Goal: Register for event/course

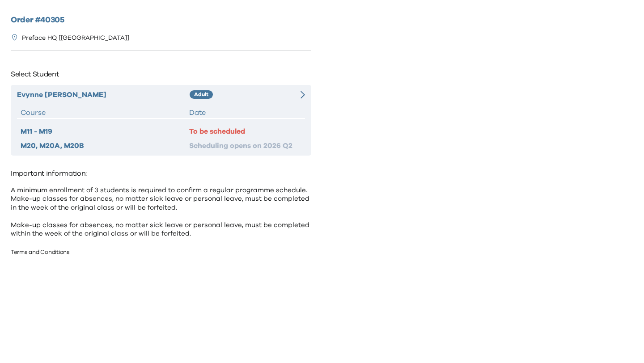
click at [238, 102] on div "Evynne Wu Adult Course Date M11 - M19 To be scheduled M20, M20A, M20B Schedulin…" at bounding box center [161, 120] width 301 height 71
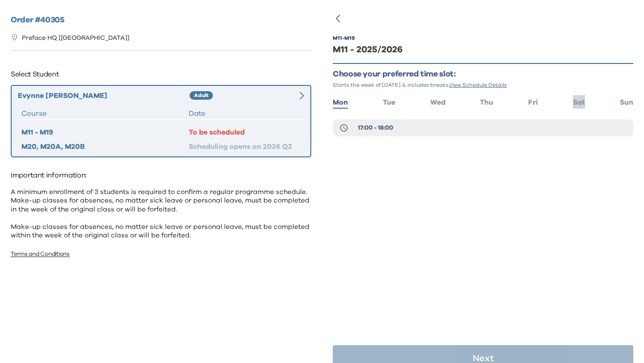
click at [575, 99] on span "Sat" at bounding box center [579, 102] width 12 height 7
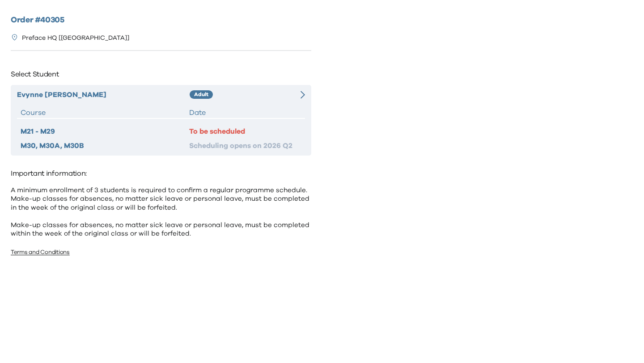
click at [234, 103] on div "Evynne Wu Adult Course Date M21 - M29 To be scheduled M30, M30A, M30B Schedulin…" at bounding box center [161, 120] width 301 height 71
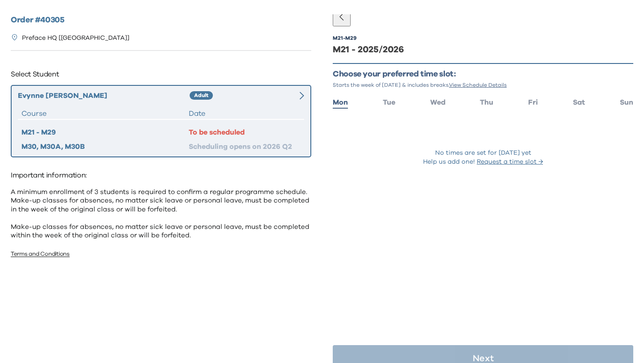
click at [572, 102] on ul "Mon Tue Wed Thu Fri Sat Sun" at bounding box center [483, 101] width 301 height 13
click at [578, 102] on span "Sat" at bounding box center [579, 102] width 12 height 7
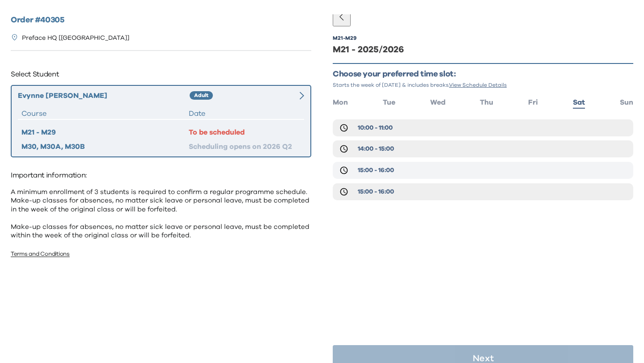
click at [363, 170] on span "15:00 - 16:00" at bounding box center [376, 170] width 36 height 9
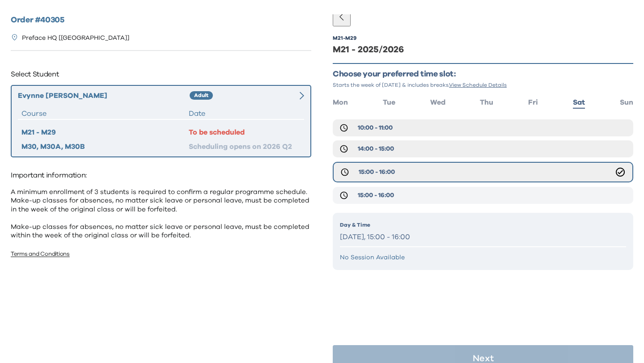
click at [369, 192] on span "15:00 - 16:00" at bounding box center [376, 195] width 36 height 9
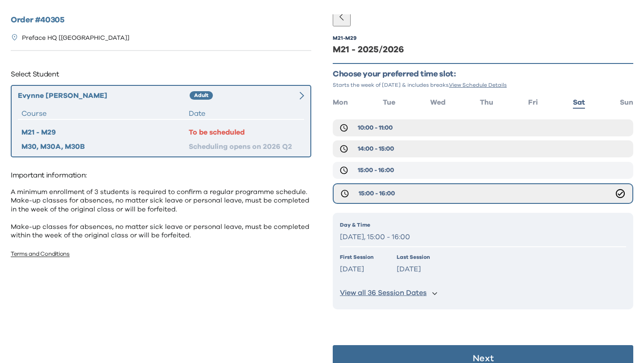
click at [366, 174] on span "15:00 - 16:00" at bounding box center [376, 170] width 36 height 9
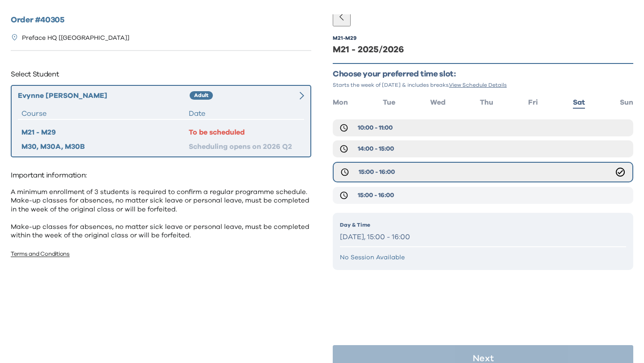
click at [371, 194] on span "15:00 - 16:00" at bounding box center [376, 195] width 36 height 9
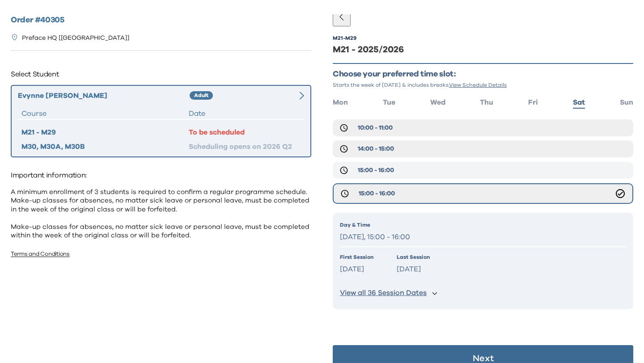
click at [373, 172] on span "15:00 - 16:00" at bounding box center [376, 170] width 36 height 9
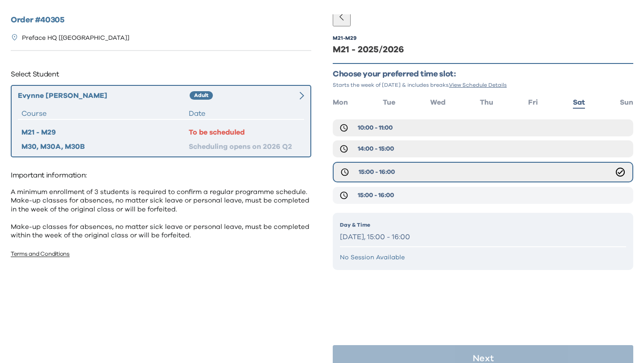
click at [377, 192] on span "15:00 - 16:00" at bounding box center [376, 195] width 36 height 9
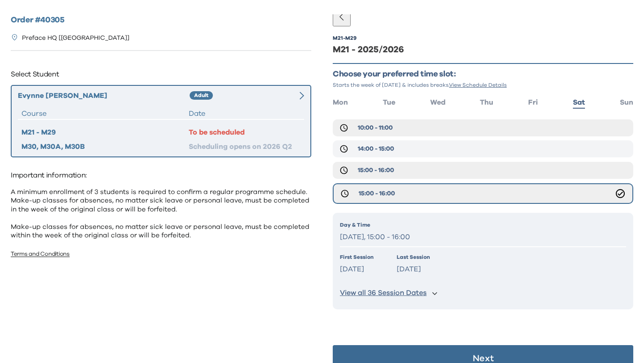
click at [395, 146] on button "14:00 - 15:00" at bounding box center [483, 148] width 301 height 17
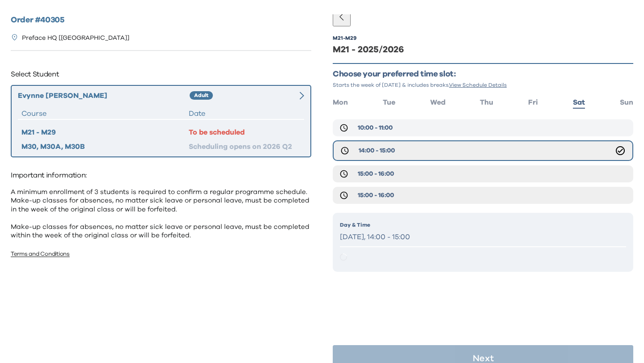
click at [397, 131] on button "10:00 - 11:00" at bounding box center [483, 127] width 301 height 17
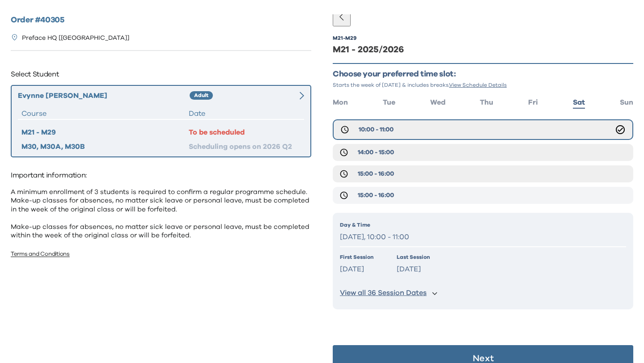
click at [386, 193] on span "15:00 - 16:00" at bounding box center [376, 195] width 36 height 9
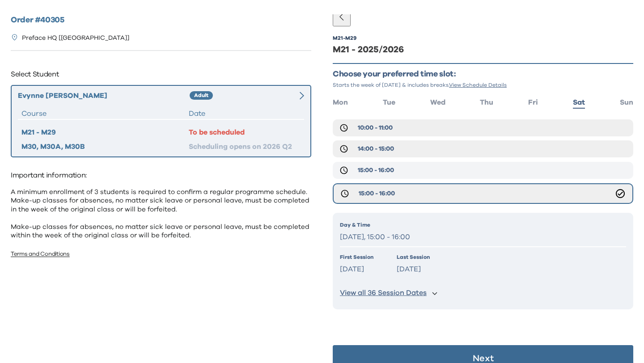
click at [387, 176] on button "15:00 - 16:00" at bounding box center [483, 170] width 301 height 17
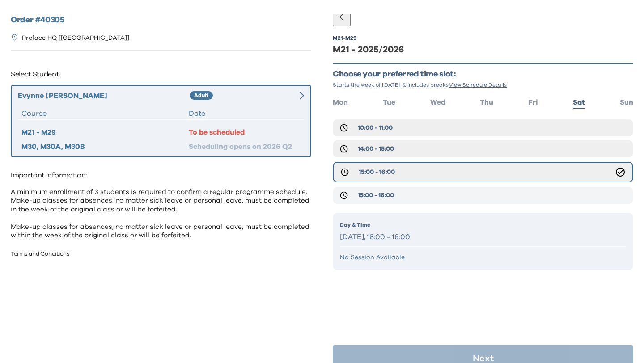
click at [383, 196] on span "15:00 - 16:00" at bounding box center [376, 195] width 36 height 9
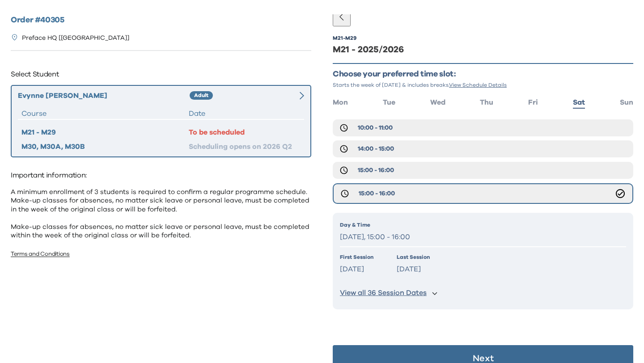
click at [396, 356] on button "Next" at bounding box center [483, 358] width 301 height 27
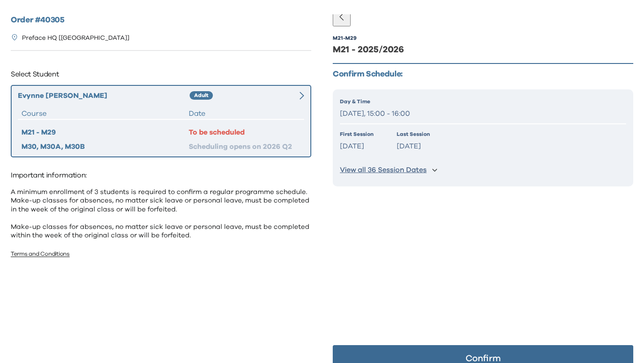
click at [400, 356] on button "Confirm" at bounding box center [483, 358] width 301 height 27
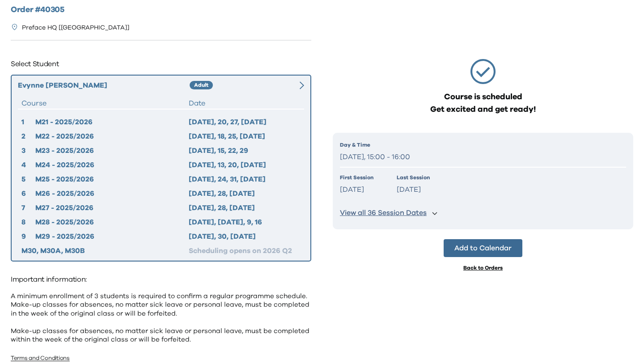
scroll to position [12, 0]
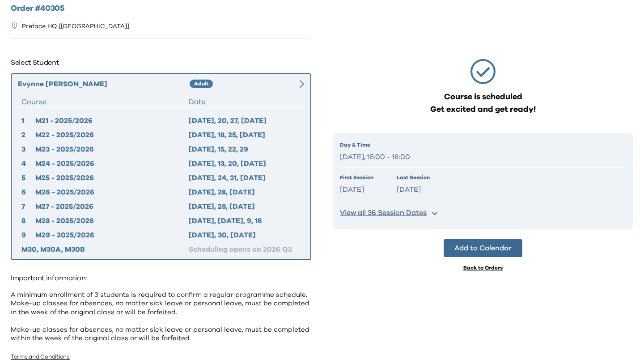
click at [278, 169] on div "1 M21 - 2025/2026 2025 Sep 13, 20, 27, Oct 4 2 M22 - 2025/2026 2025 Oct 11, 18,…" at bounding box center [161, 185] width 286 height 140
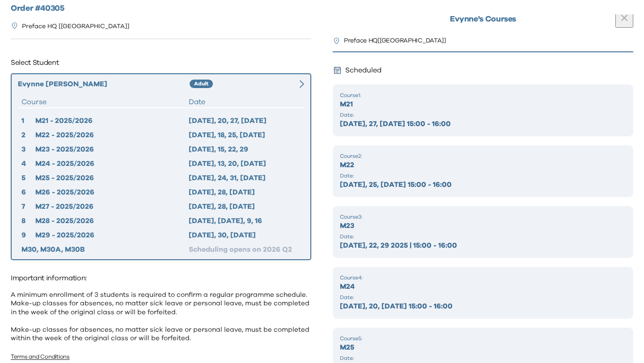
scroll to position [35, 0]
